Goal: Information Seeking & Learning: Learn about a topic

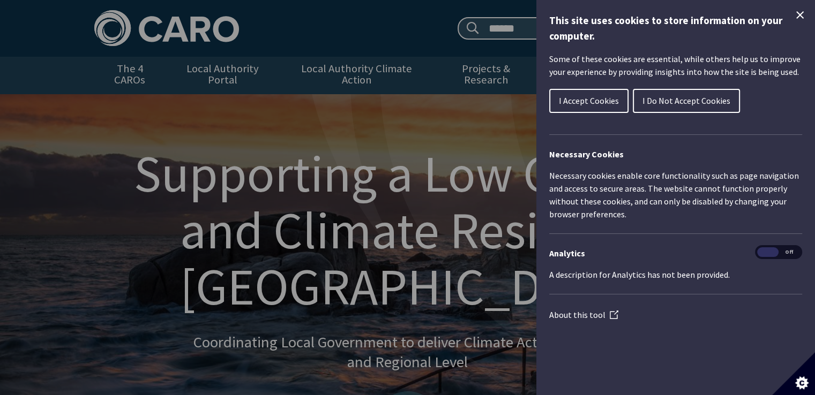
click at [693, 98] on span "I Do Not Accept Cookies" at bounding box center [687, 100] width 88 height 11
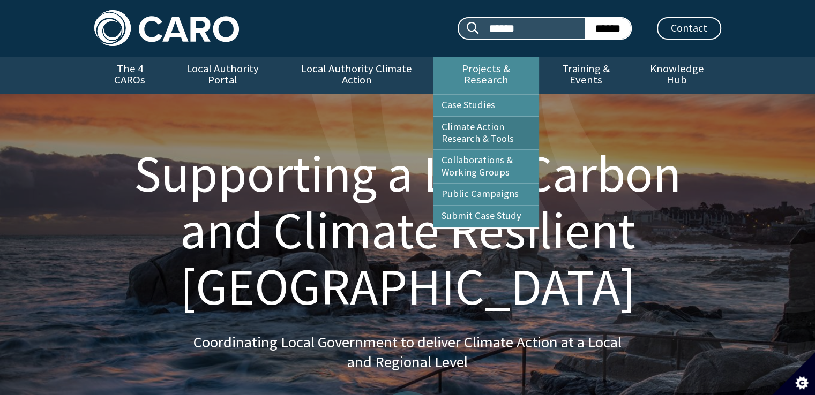
click at [499, 122] on link "Climate Action Research & Tools" at bounding box center [486, 133] width 106 height 33
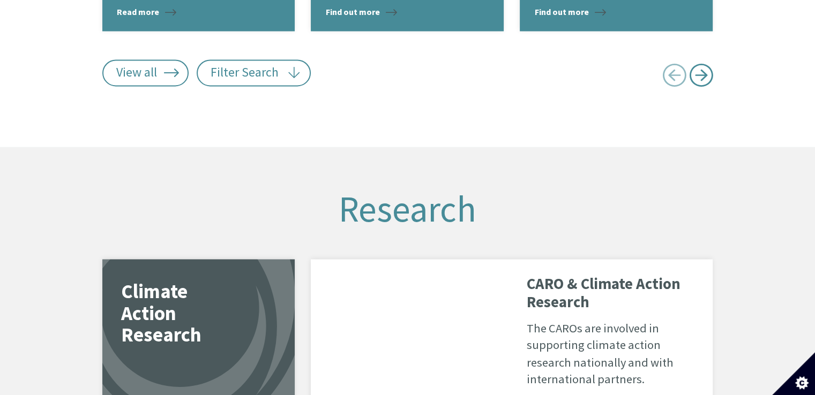
scroll to position [1728, 0]
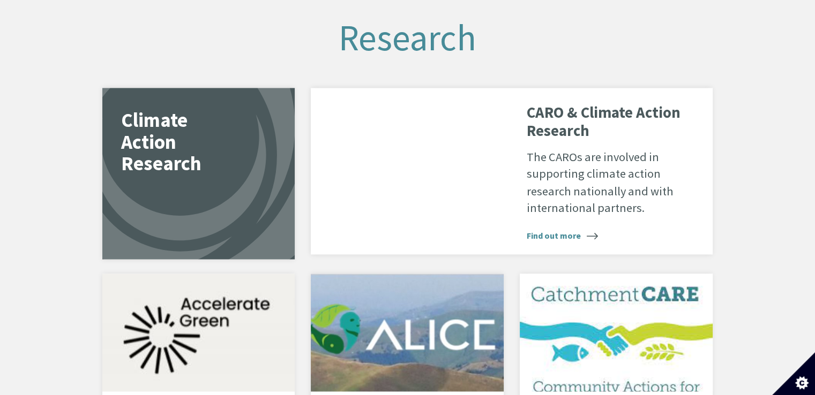
scroll to position [1878, 0]
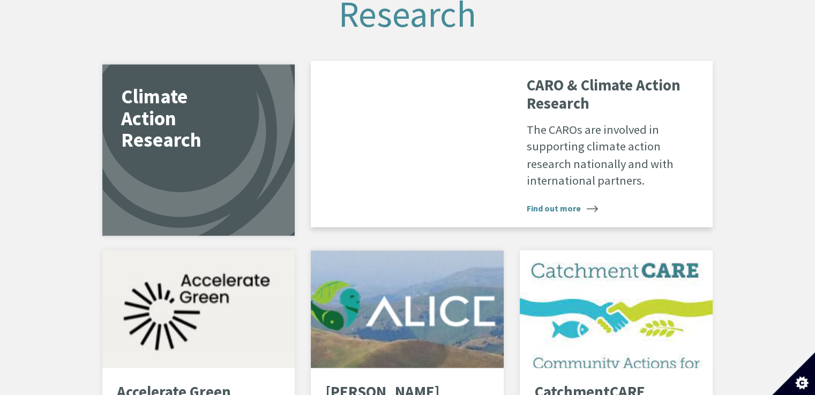
click at [556, 201] on span "Find out more" at bounding box center [562, 207] width 71 height 13
click at [566, 202] on span "Find out more" at bounding box center [562, 207] width 71 height 13
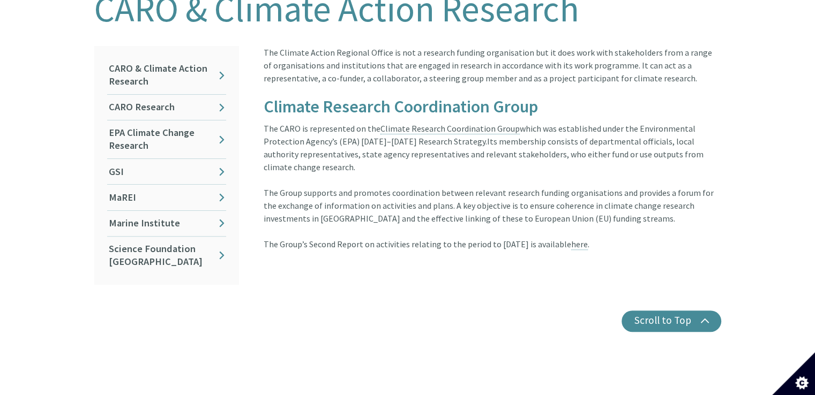
scroll to position [279, 0]
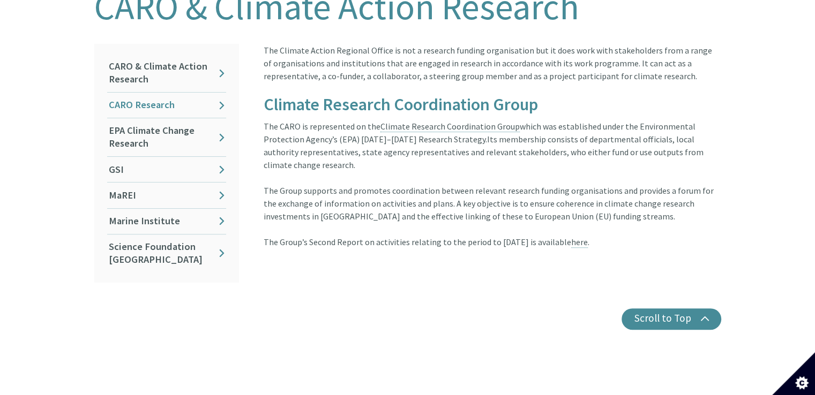
click at [155, 99] on link "CARO Research" at bounding box center [166, 105] width 119 height 25
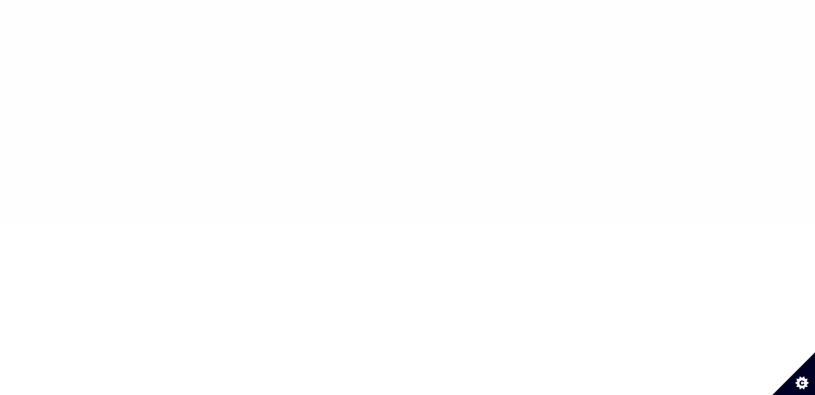
type input "******"
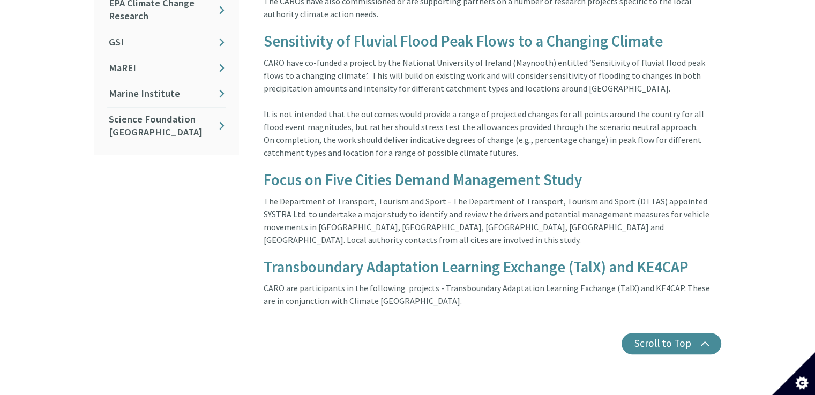
scroll to position [407, 0]
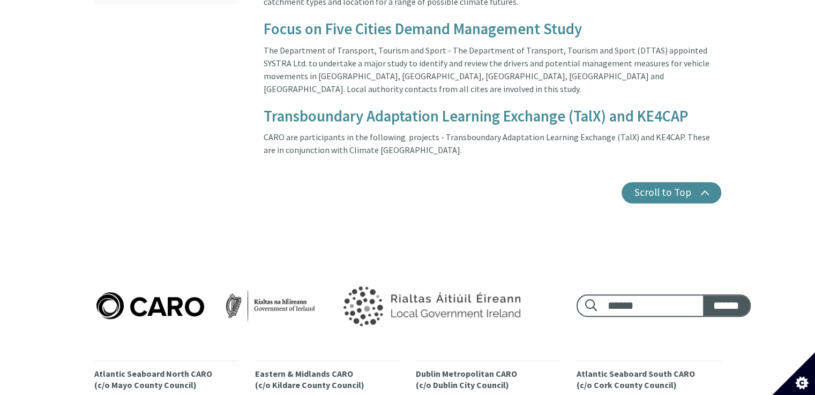
click at [388, 272] on img at bounding box center [430, 306] width 223 height 68
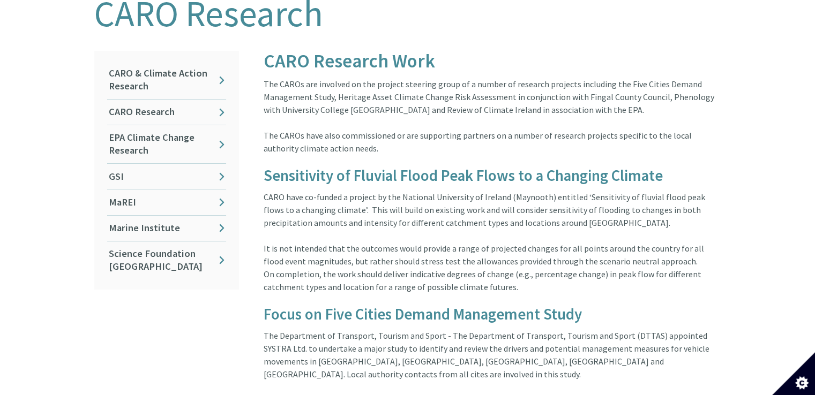
scroll to position [236, 0]
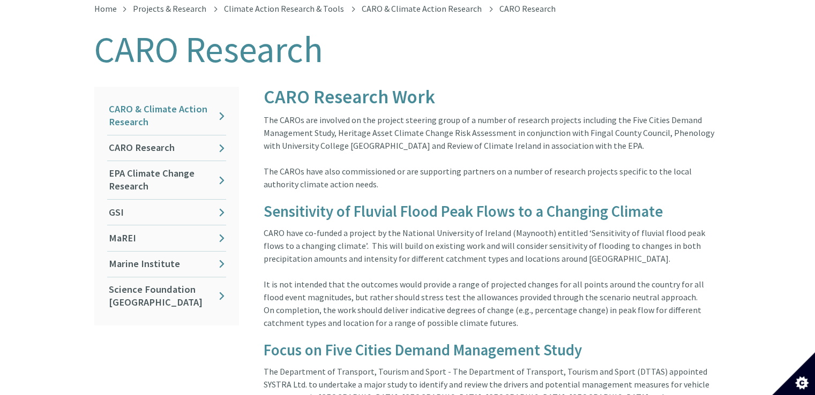
click at [161, 101] on link "CARO & Climate Action Research" at bounding box center [166, 116] width 119 height 38
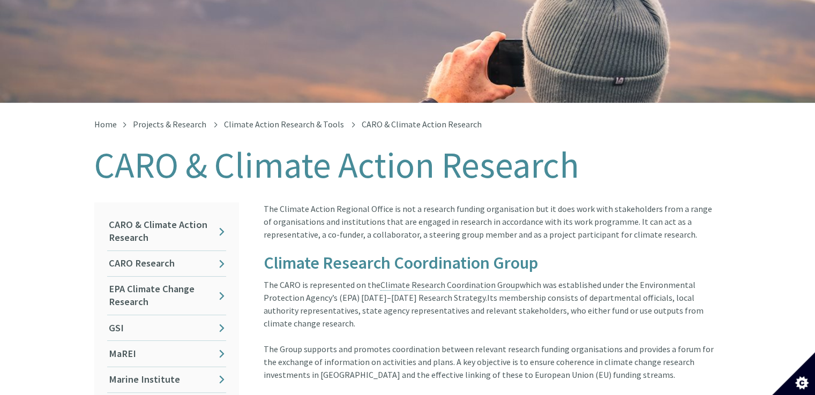
scroll to position [86, 0]
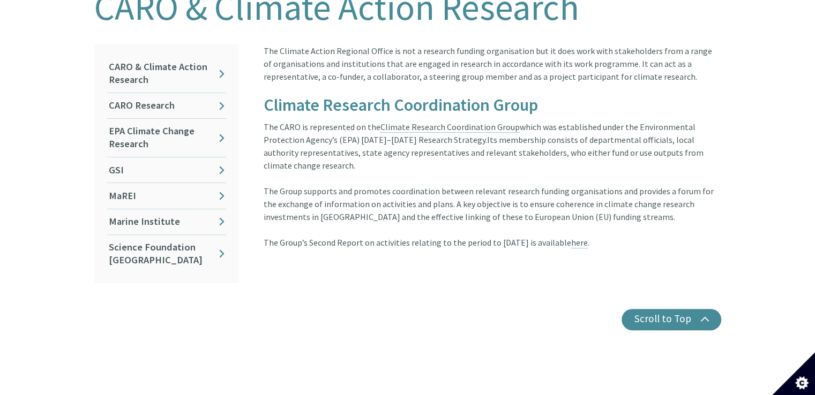
scroll to position [279, 0]
click at [133, 235] on link "Science Foundation [GEOGRAPHIC_DATA]" at bounding box center [166, 254] width 119 height 38
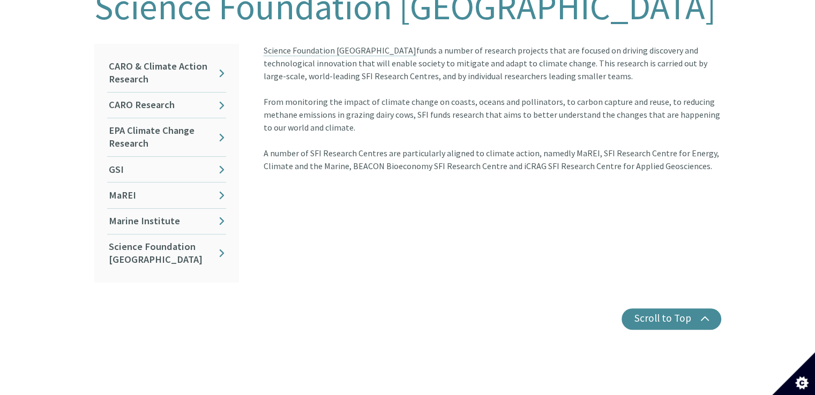
scroll to position [193, 0]
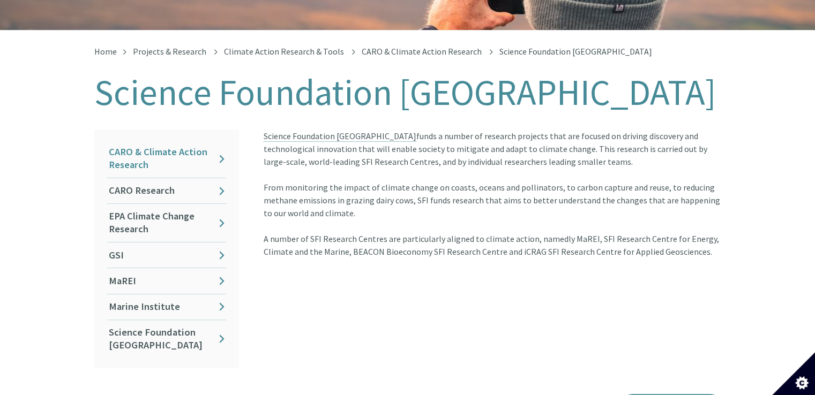
click at [139, 146] on link "CARO & Climate Action Research" at bounding box center [166, 159] width 119 height 38
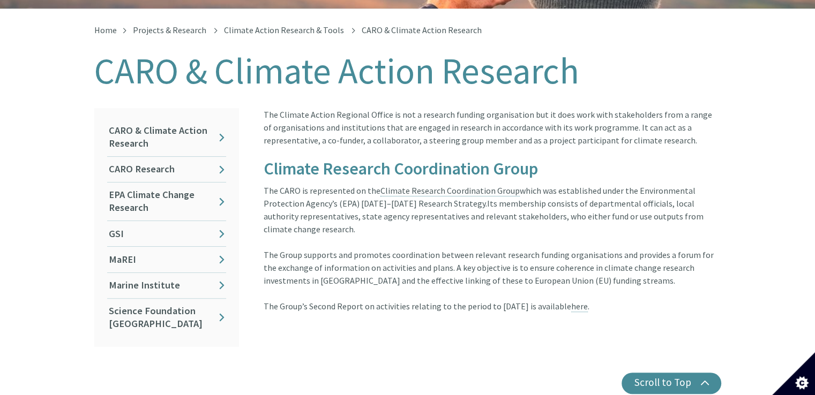
scroll to position [236, 0]
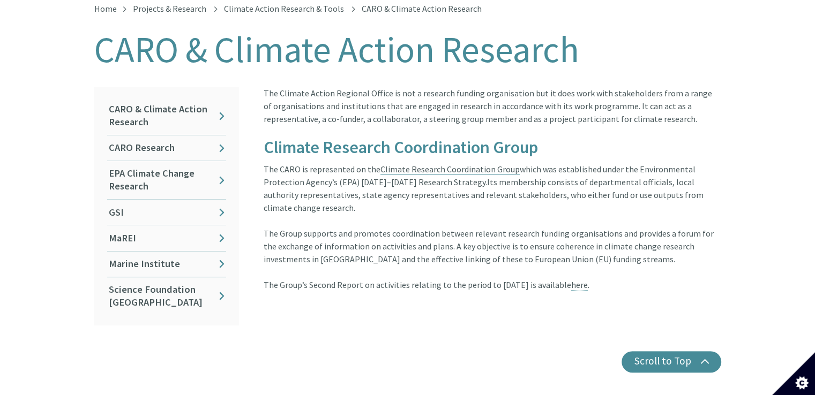
click at [457, 164] on link "Climate Research Coordination Group" at bounding box center [449, 169] width 139 height 11
